Goal: Information Seeking & Learning: Check status

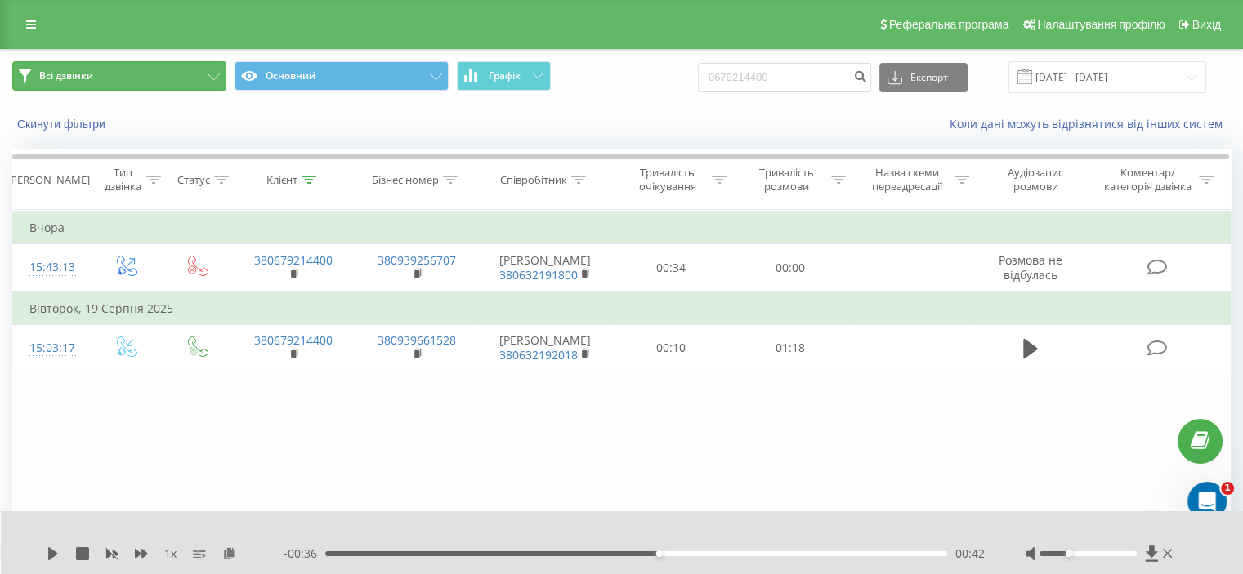
click at [51, 70] on span "Всі дзвінки" at bounding box center [66, 75] width 54 height 13
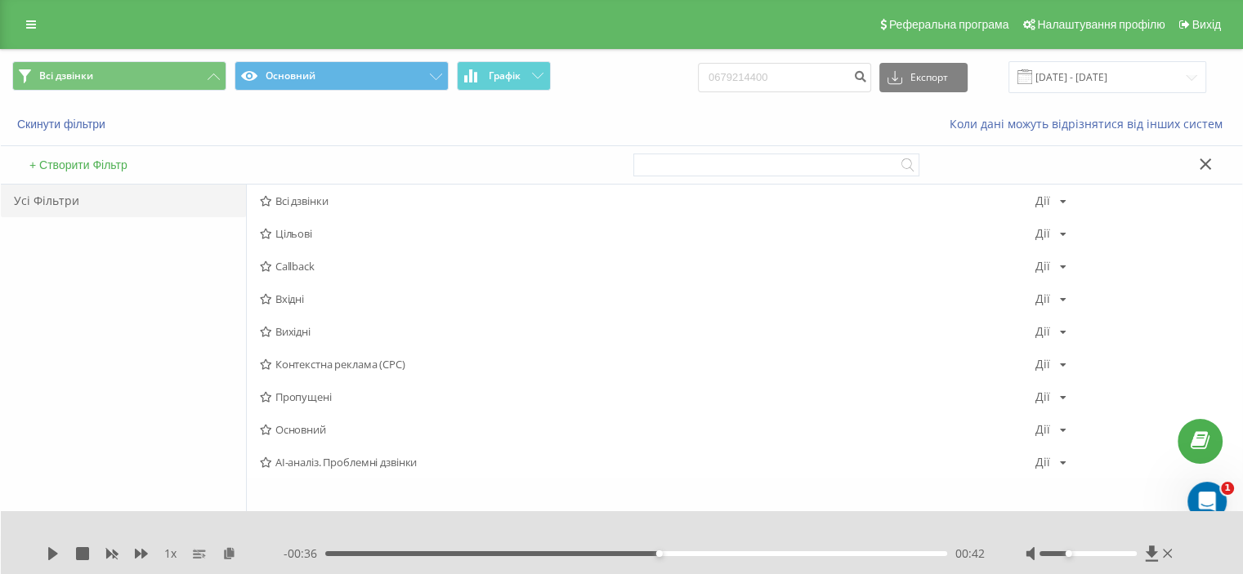
click at [308, 205] on span "Всі дзвінки" at bounding box center [648, 200] width 776 height 11
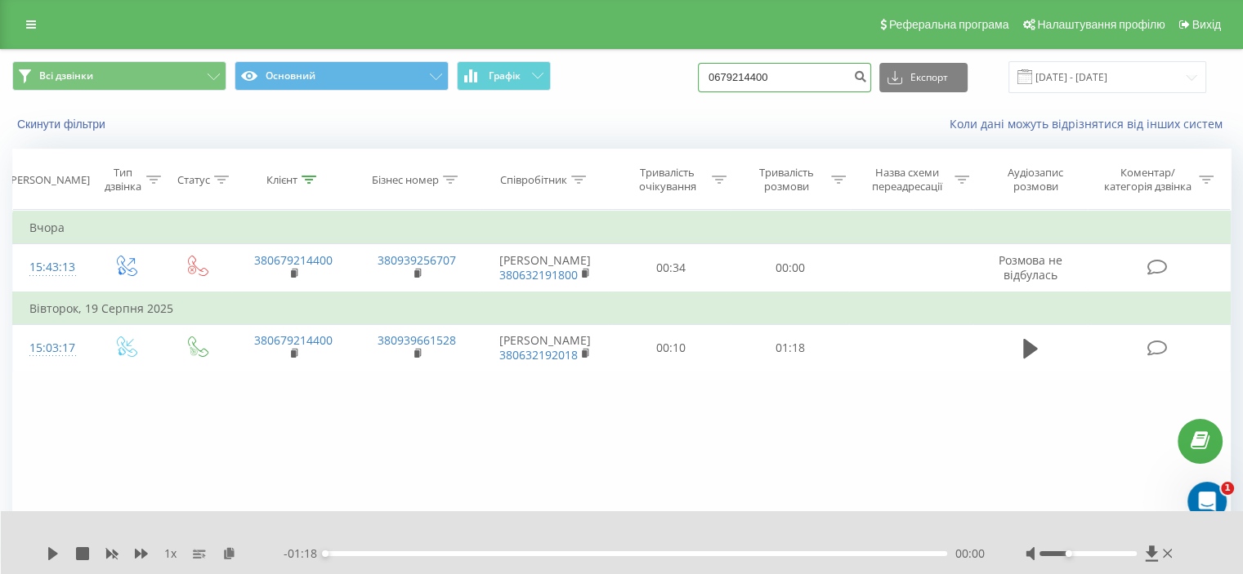
click at [774, 74] on input "0679214400" at bounding box center [784, 77] width 173 height 29
drag, startPoint x: 811, startPoint y: 72, endPoint x: 632, endPoint y: 92, distance: 180.1
click at [632, 92] on div "Всі дзвінки Основний Графік 0679214400 Експорт .csv .xls .xlsx 21.05.2025 - 21.…" at bounding box center [621, 77] width 1218 height 32
paste input "961118231"
type input "0961118231"
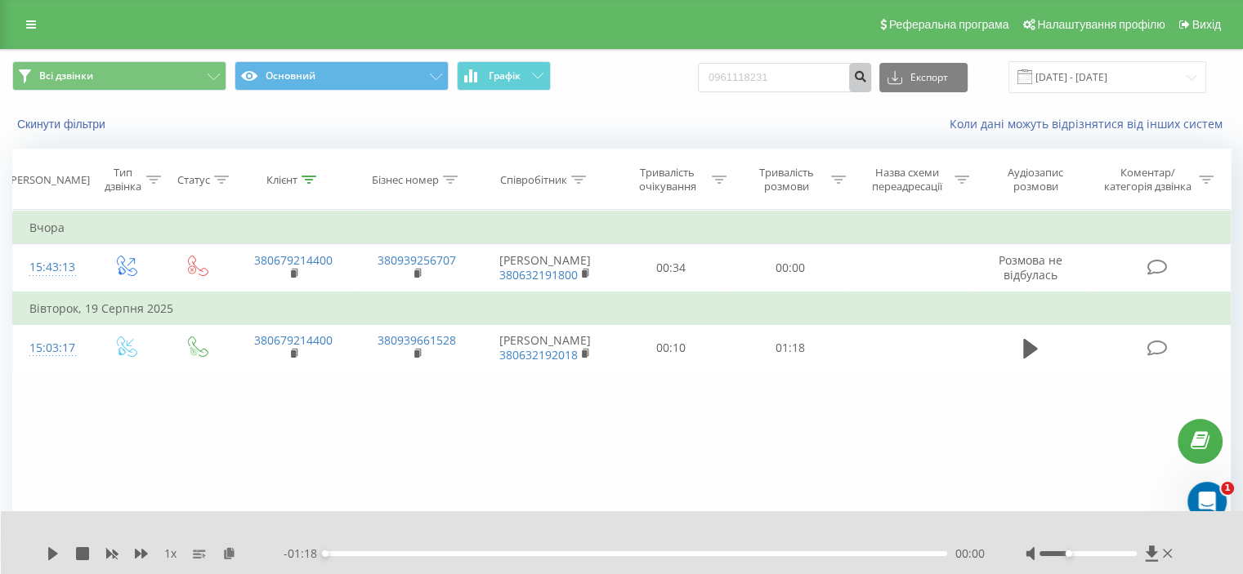
click at [867, 79] on icon "submit" at bounding box center [860, 74] width 14 height 10
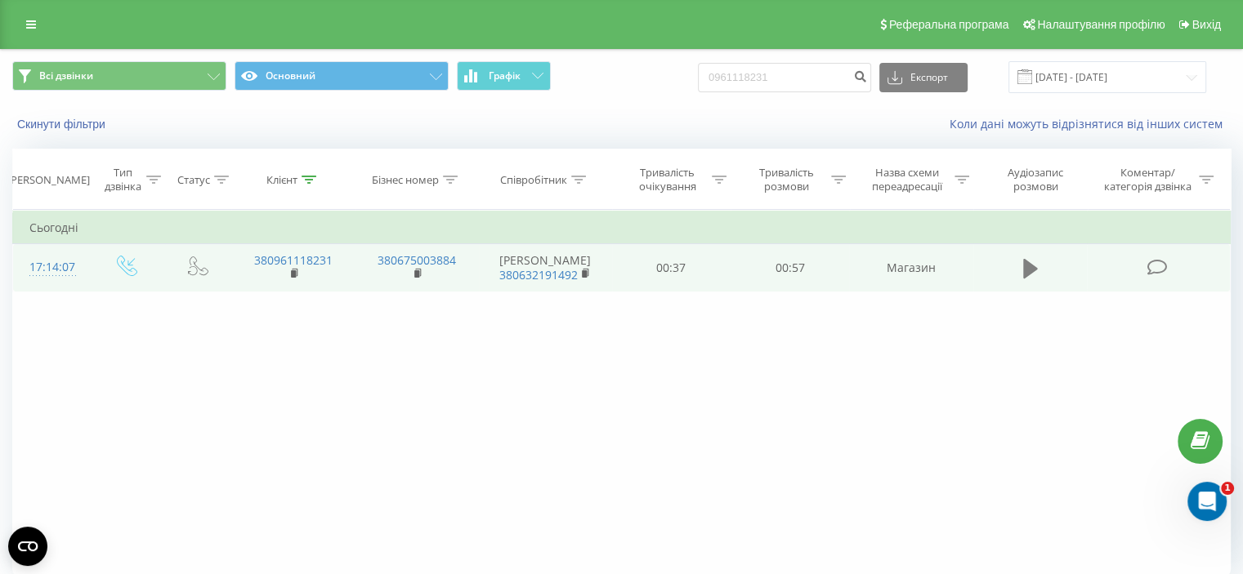
click at [1020, 265] on button at bounding box center [1030, 269] width 25 height 25
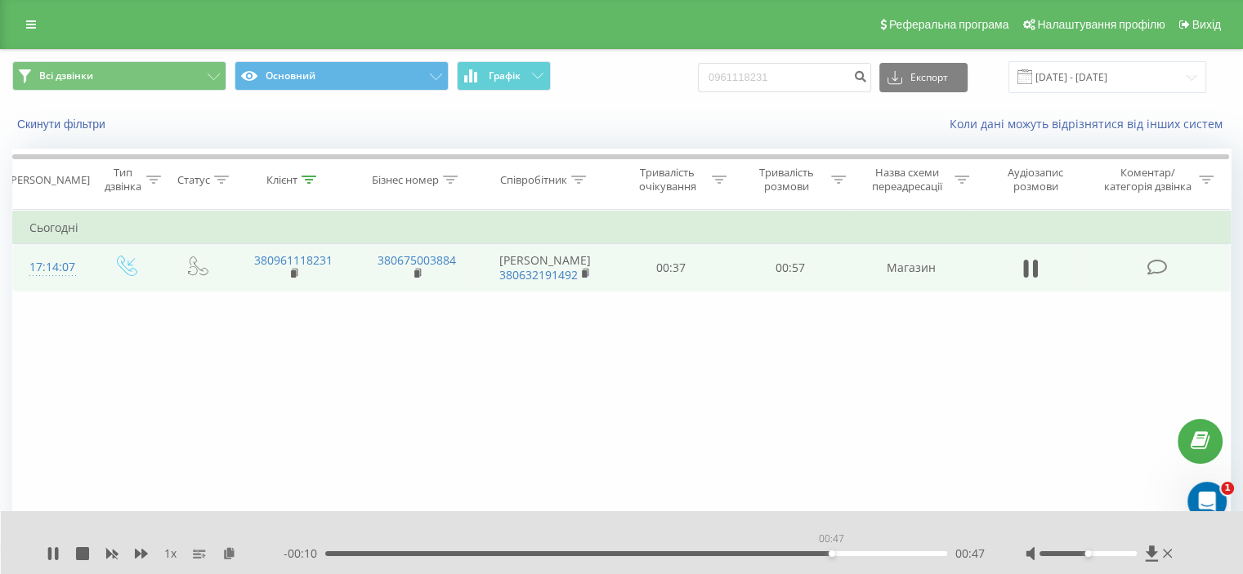
click at [831, 552] on div "00:47" at bounding box center [636, 554] width 622 height 5
drag, startPoint x: 1029, startPoint y: 554, endPoint x: 1061, endPoint y: 556, distance: 31.9
click at [1029, 553] on icon at bounding box center [1030, 554] width 8 height 13
click at [1040, 260] on button at bounding box center [1030, 269] width 25 height 25
click at [1217, 488] on div "Відкрити програму для спілкування Intercom" at bounding box center [1205, 499] width 54 height 54
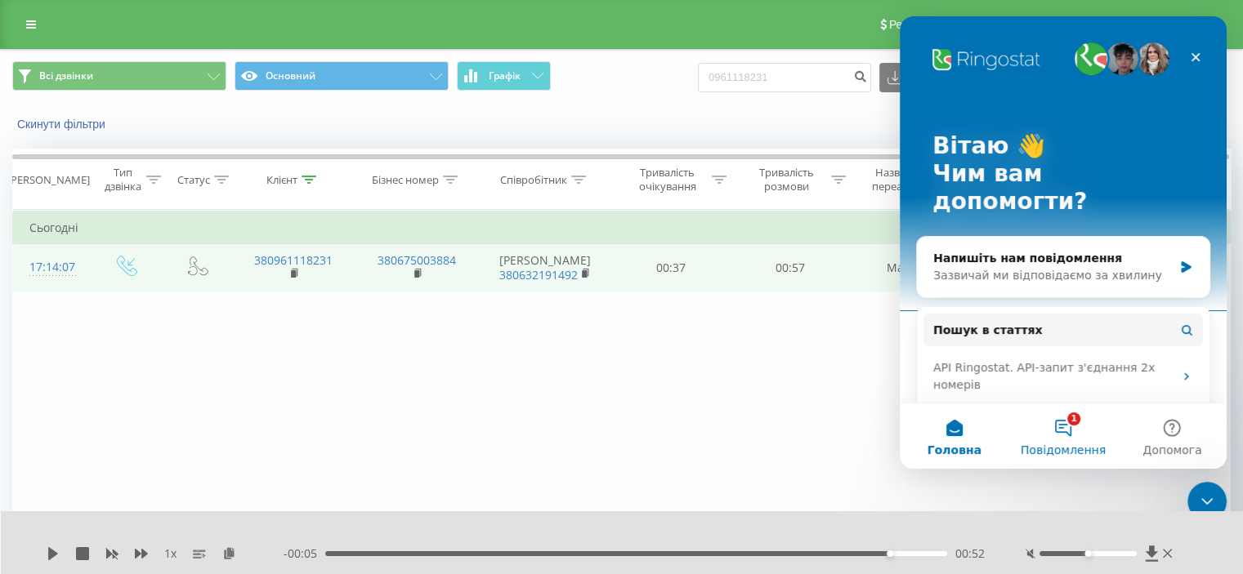
click at [1068, 427] on button "1 Повідомлення" at bounding box center [1062, 436] width 109 height 65
